Goal: Entertainment & Leisure: Consume media (video, audio)

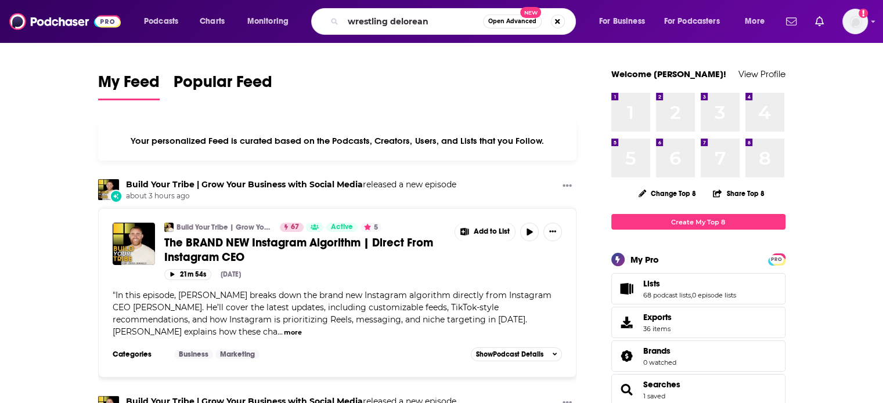
type input "wrestling delorean"
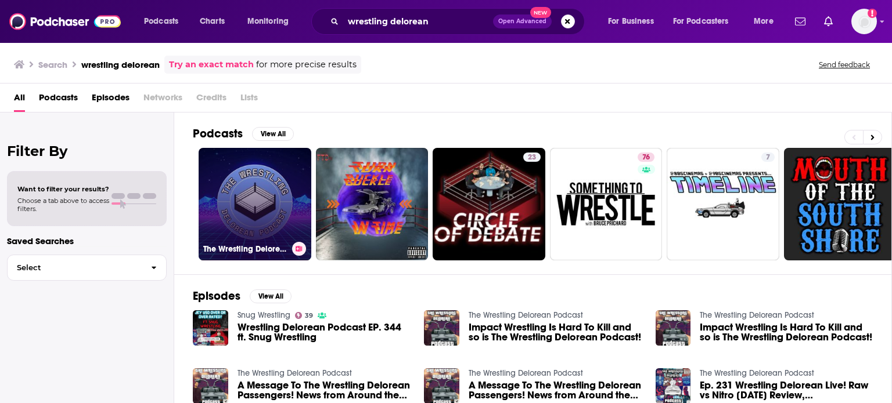
click at [269, 195] on link "The Wrestling Delorean Podcast" at bounding box center [254, 204] width 113 height 113
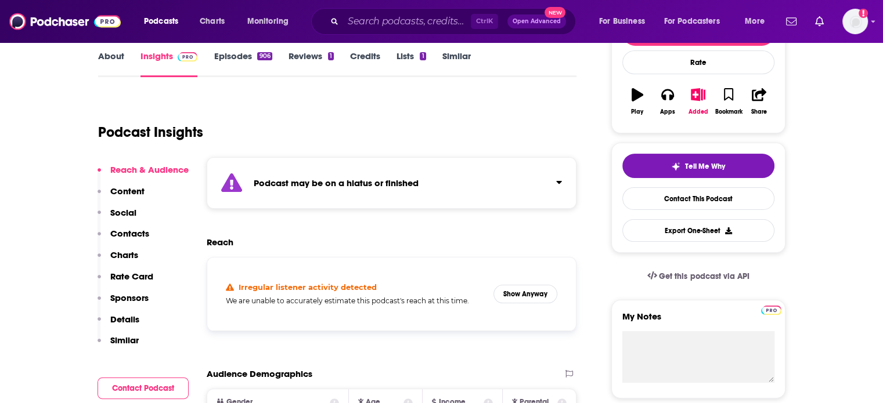
scroll to position [174, 0]
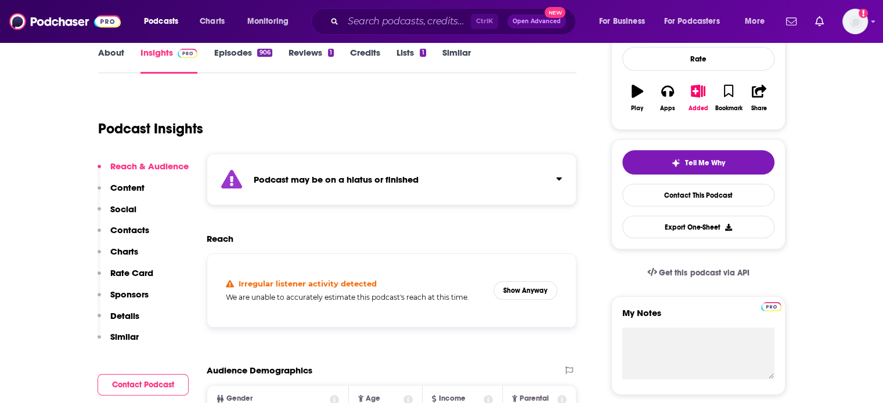
click at [540, 176] on div "Podcast may be on a hiatus or finished" at bounding box center [392, 180] width 370 height 52
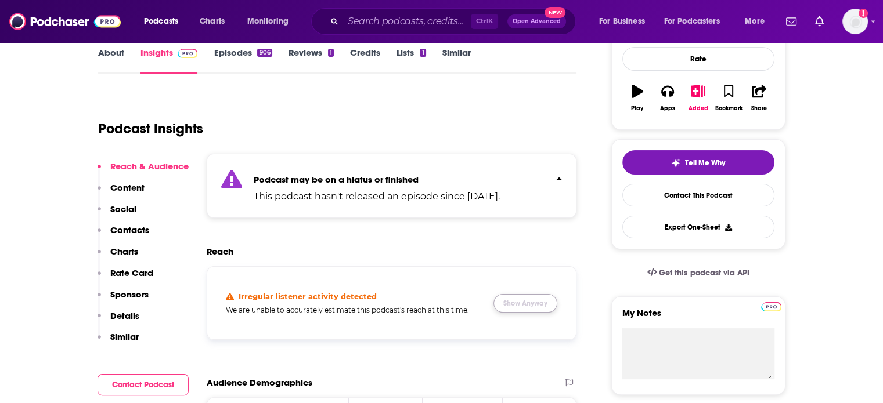
click at [531, 299] on button "Show Anyway" at bounding box center [525, 303] width 64 height 19
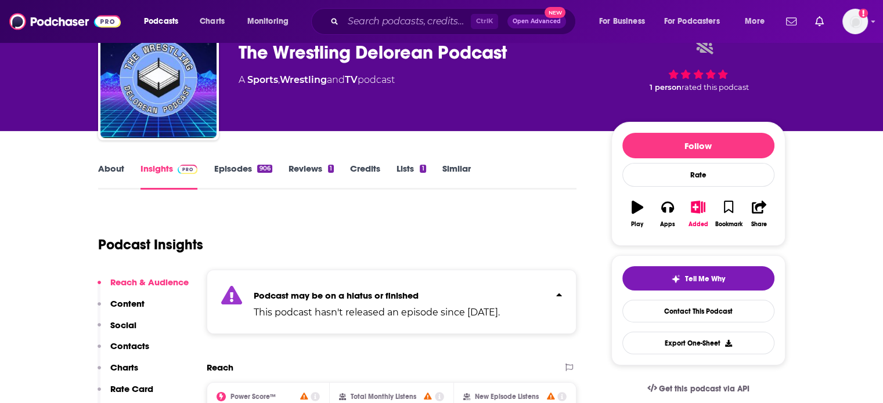
scroll to position [0, 0]
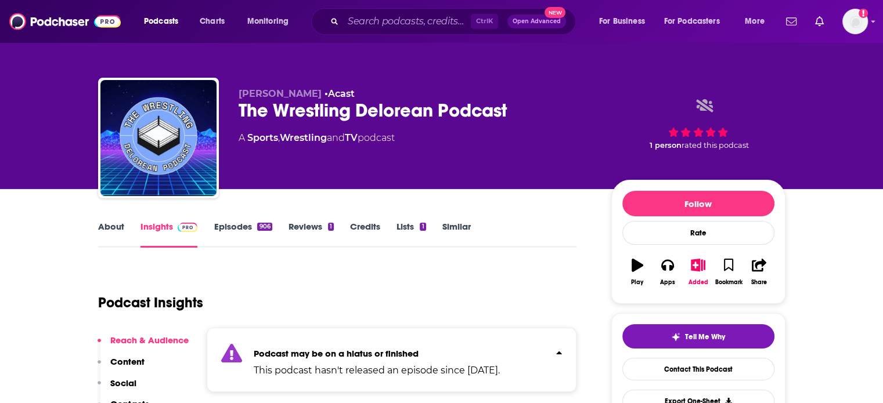
click at [252, 220] on div "About Insights Episodes 906 Reviews 1 Credits Lists 1 Similar" at bounding box center [337, 233] width 479 height 28
click at [253, 225] on link "Episodes 906" at bounding box center [243, 234] width 58 height 27
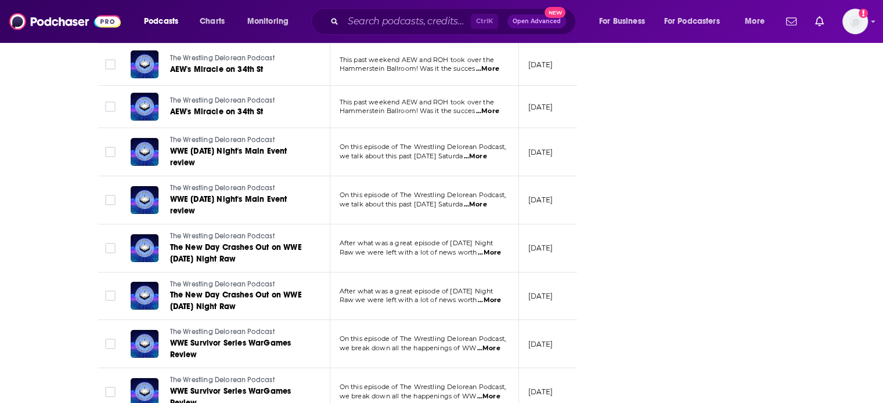
scroll to position [4648, 0]
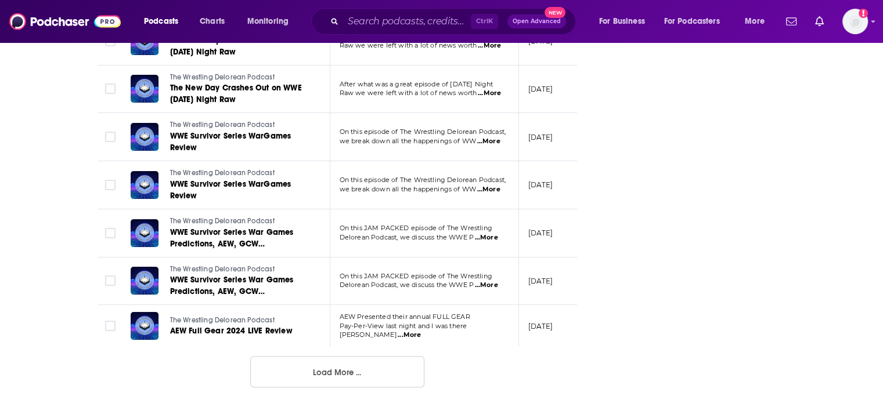
click at [402, 371] on button "Load More ..." at bounding box center [337, 371] width 174 height 31
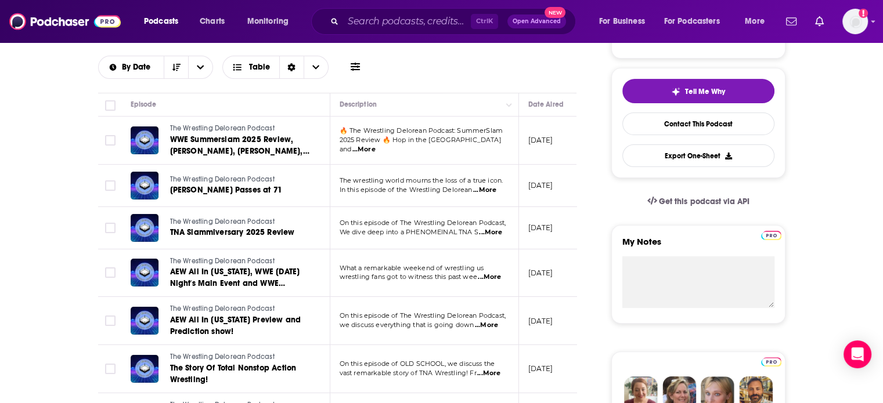
scroll to position [232, 0]
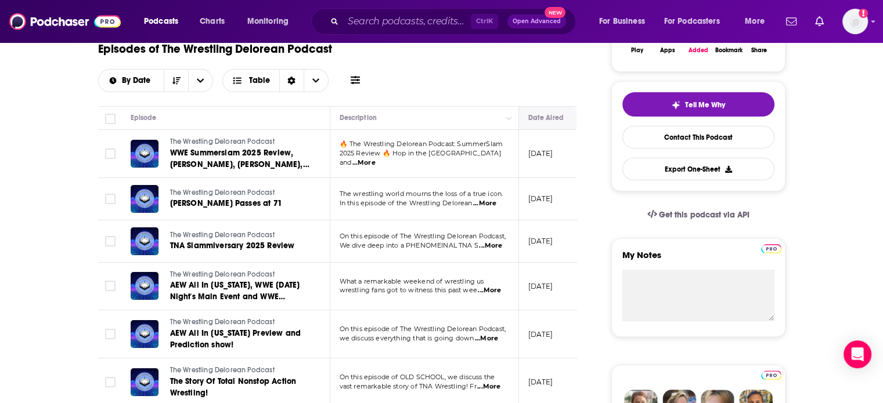
click at [557, 122] on icon "Move" at bounding box center [555, 118] width 14 height 14
click at [564, 121] on button "Move" at bounding box center [555, 118] width 56 height 14
click at [184, 84] on button "Sort Direction" at bounding box center [176, 81] width 24 height 22
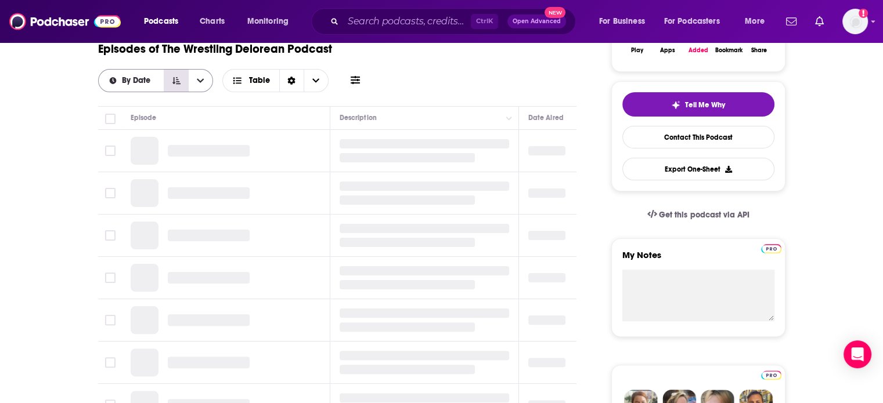
click at [177, 80] on icon "Sort Direction" at bounding box center [176, 80] width 8 height 7
click at [181, 83] on button "Sort Direction" at bounding box center [176, 81] width 24 height 22
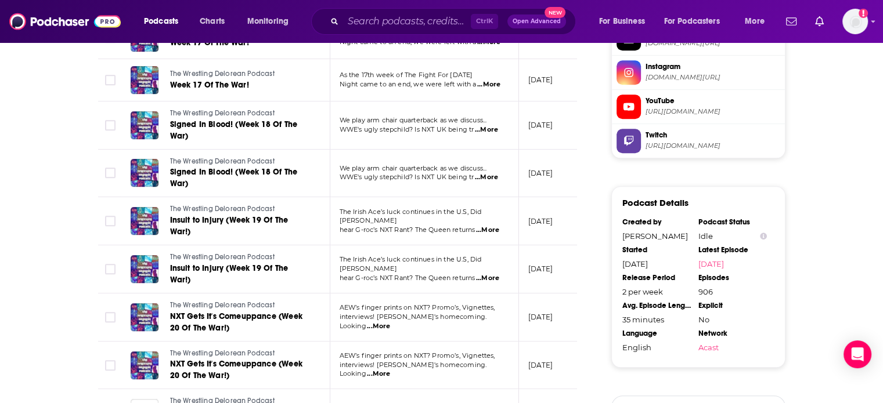
scroll to position [1103, 0]
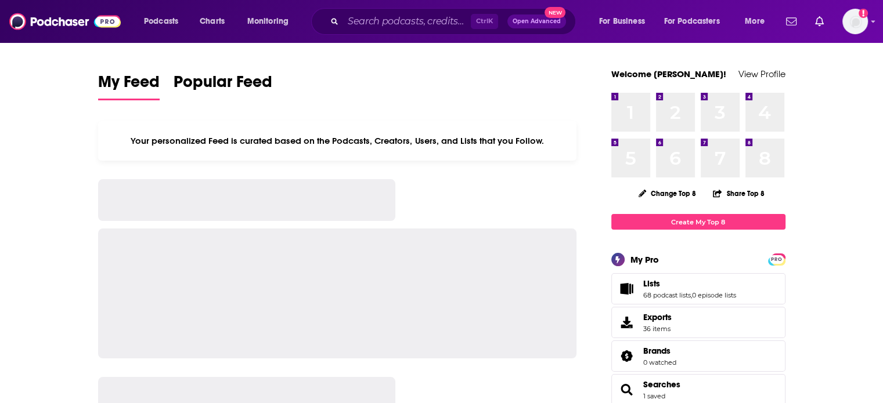
click at [345, 11] on div "Ctrl K Open Advanced New" at bounding box center [443, 21] width 265 height 27
click at [360, 17] on input "Search podcasts, credits, & more..." at bounding box center [407, 21] width 128 height 19
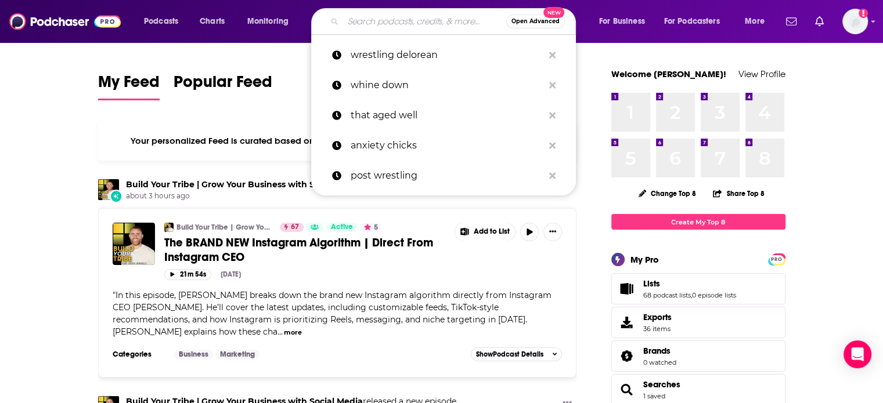
paste input "AI Chat"
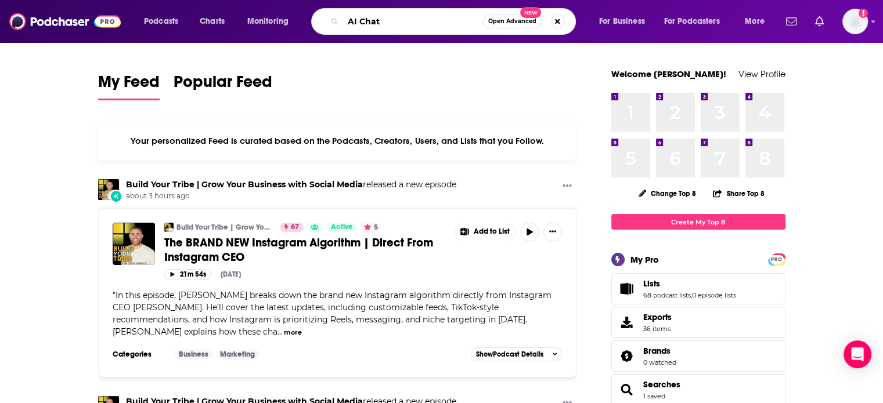
type input "AI Chat"
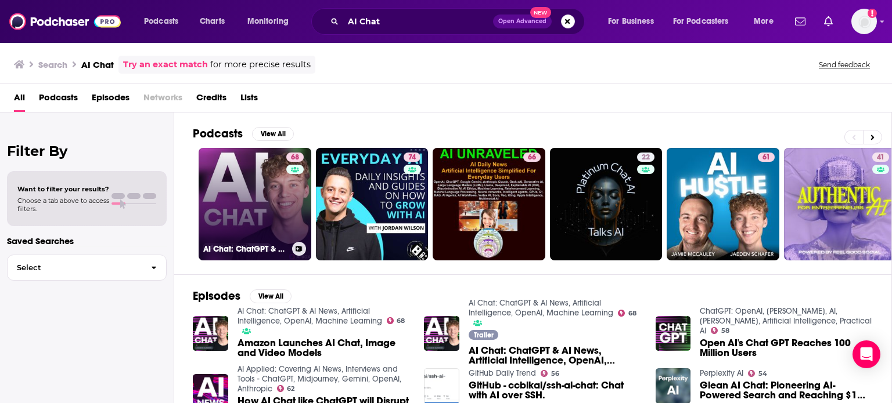
click at [261, 189] on link "68 AI Chat: ChatGPT & AI News, Artificial Intelligence, OpenAI, Machine Learning" at bounding box center [254, 204] width 113 height 113
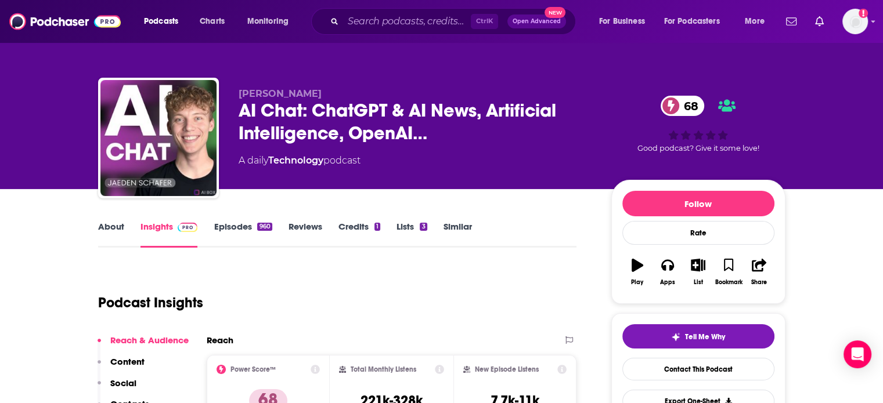
click at [112, 230] on link "About" at bounding box center [111, 234] width 26 height 27
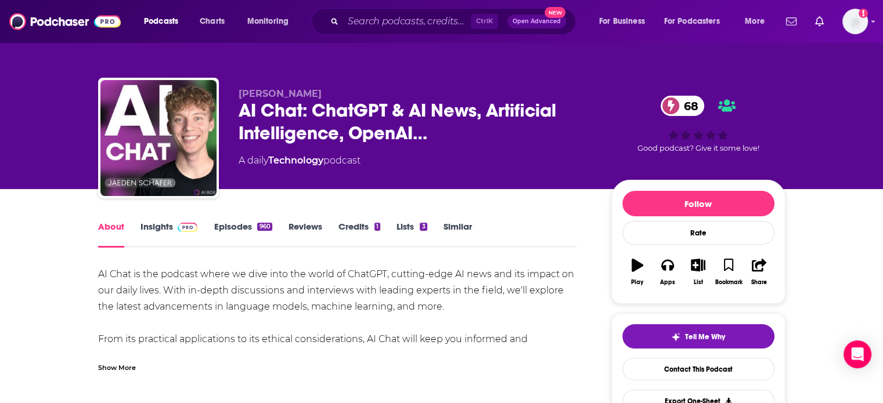
click at [125, 357] on div "Show More" at bounding box center [337, 363] width 479 height 20
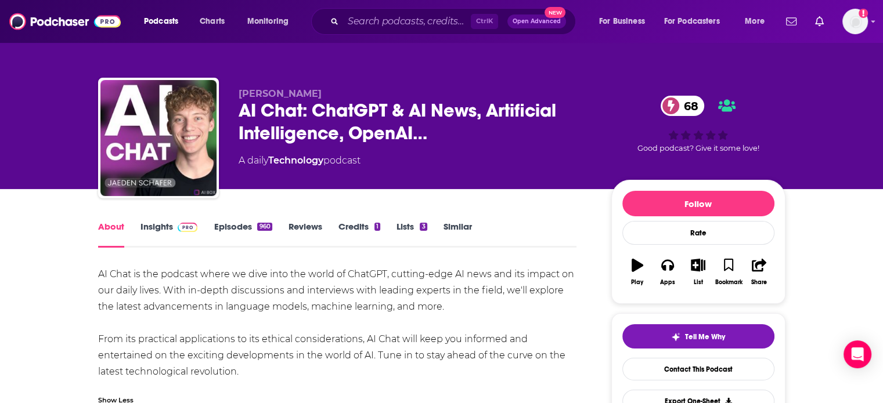
click at [226, 232] on link "Episodes 960" at bounding box center [243, 234] width 58 height 27
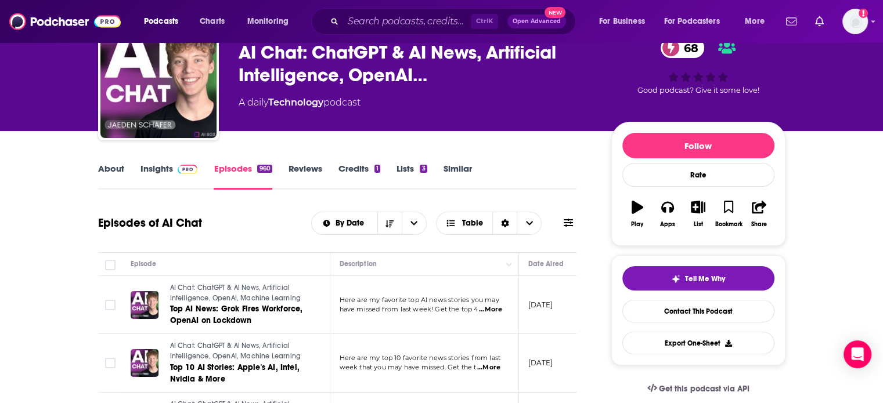
scroll to position [116, 0]
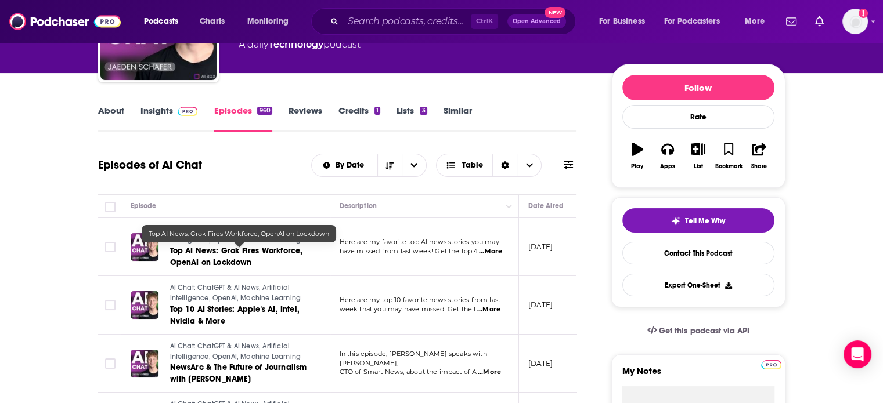
click at [211, 254] on span "Top AI News: Grok Fires Workforce, OpenAI on Lockdown" at bounding box center [236, 256] width 133 height 21
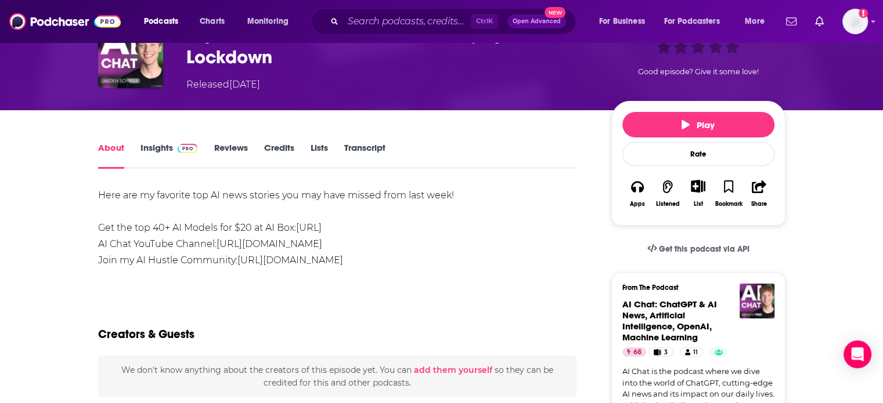
scroll to position [58, 0]
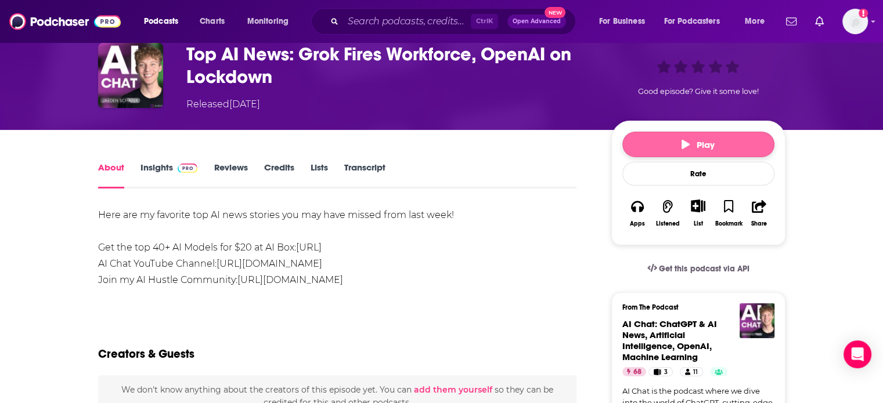
click at [644, 146] on button "Play" at bounding box center [698, 145] width 152 height 26
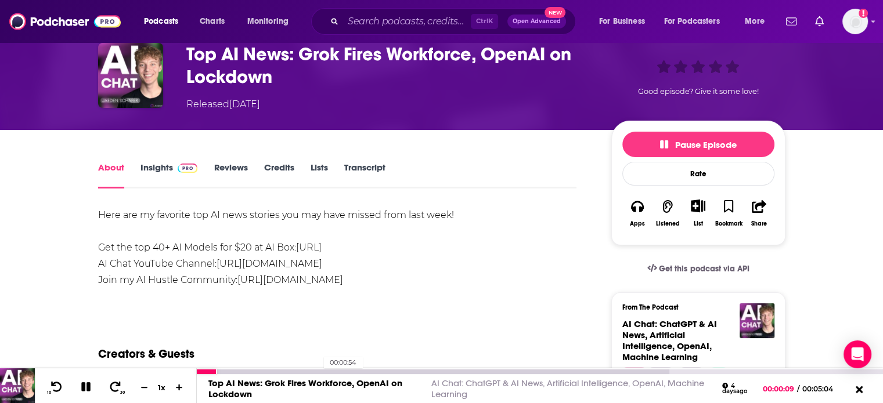
click at [318, 371] on div at bounding box center [433, 372] width 472 height 5
click at [82, 389] on icon at bounding box center [85, 386] width 9 height 9
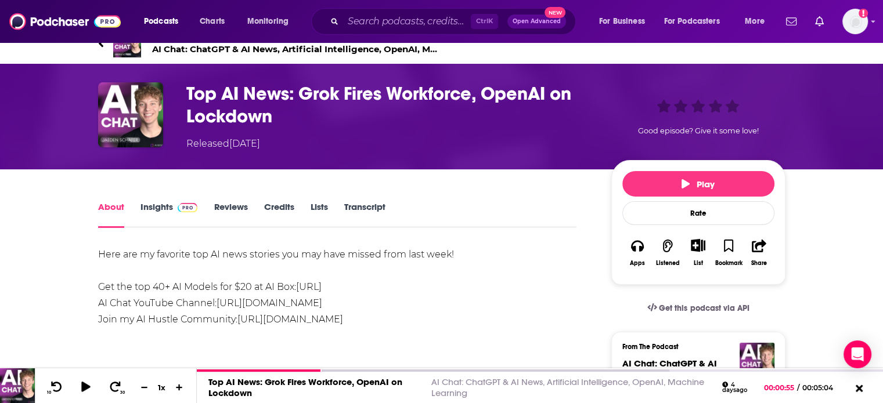
scroll to position [0, 0]
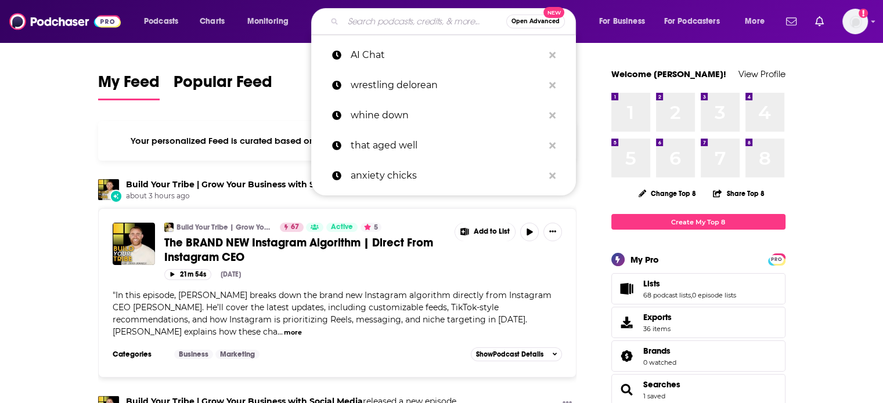
click at [407, 27] on input "Search podcasts, credits, & more..." at bounding box center [424, 21] width 163 height 19
click at [397, 60] on p "AI Chat" at bounding box center [447, 55] width 193 height 30
type input "AI Chat"
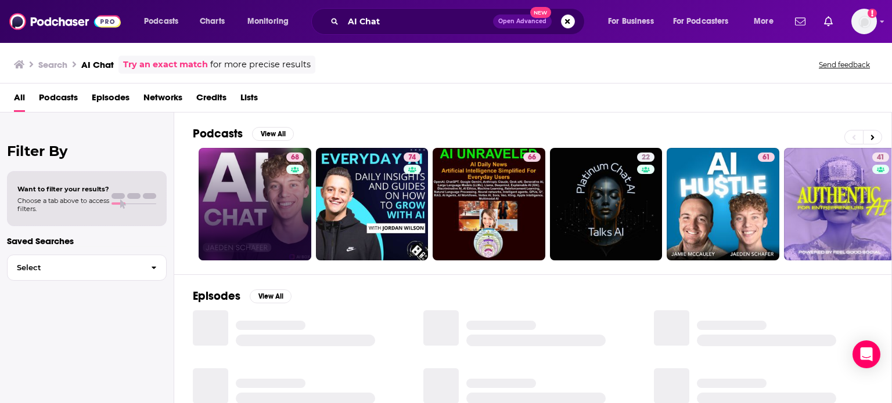
drag, startPoint x: 296, startPoint y: 181, endPoint x: 291, endPoint y: 194, distance: 14.1
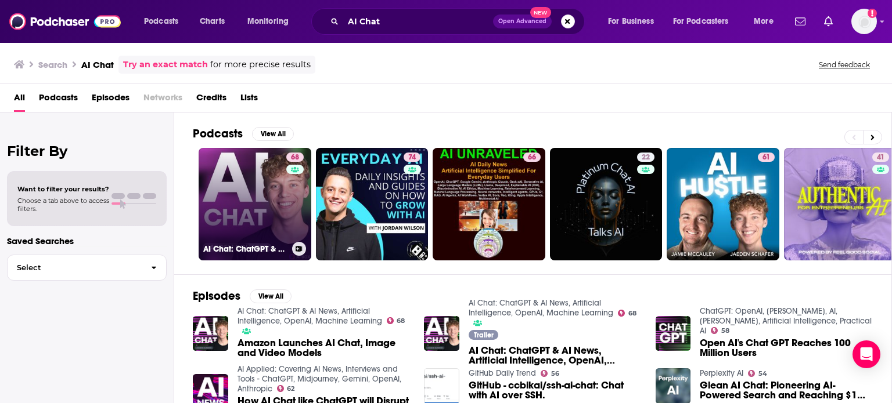
click at [286, 206] on div "68" at bounding box center [296, 197] width 20 height 89
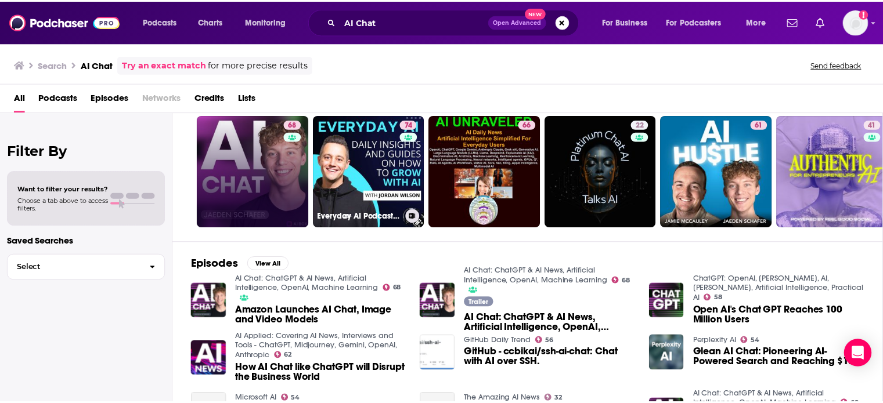
scroll to position [58, 0]
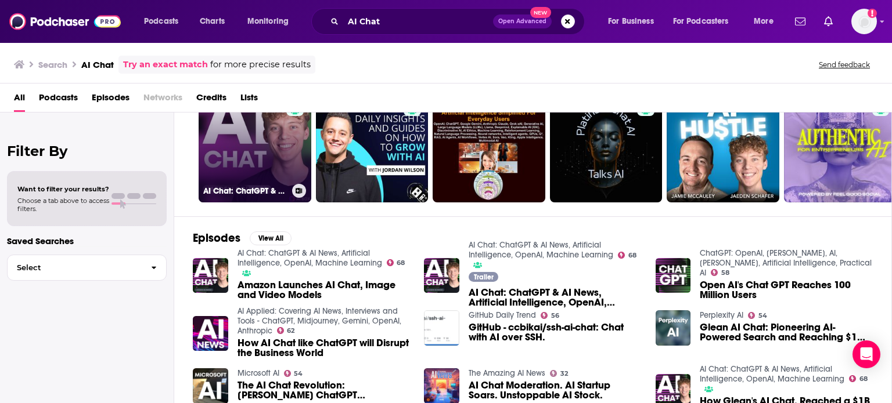
click at [259, 160] on link "68 AI Chat: ChatGPT & AI News, Artificial Intelligence, OpenAI, Machine Learning" at bounding box center [254, 146] width 113 height 113
